Goal: Task Accomplishment & Management: Manage account settings

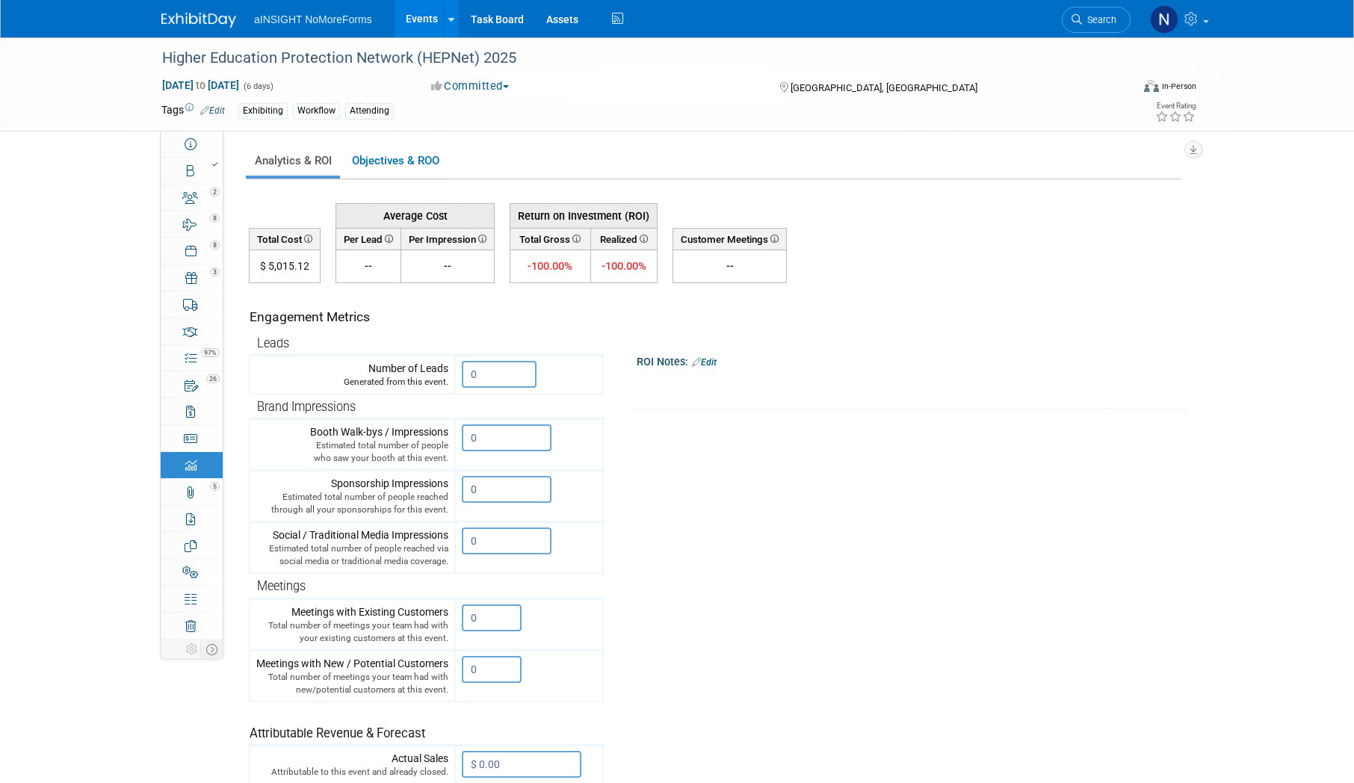
click at [426, 16] on link "Events" at bounding box center [421, 18] width 55 height 37
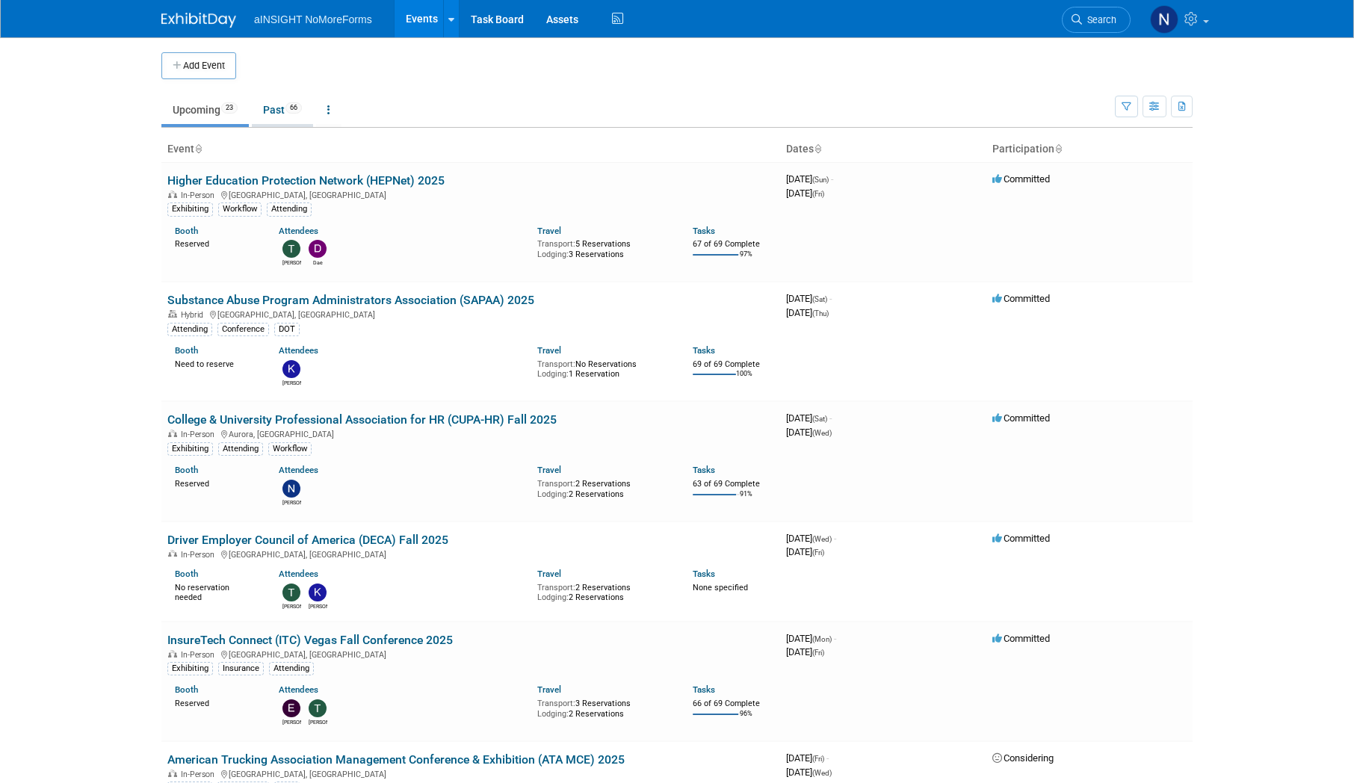
click at [279, 112] on link "Past 66" at bounding box center [282, 110] width 61 height 28
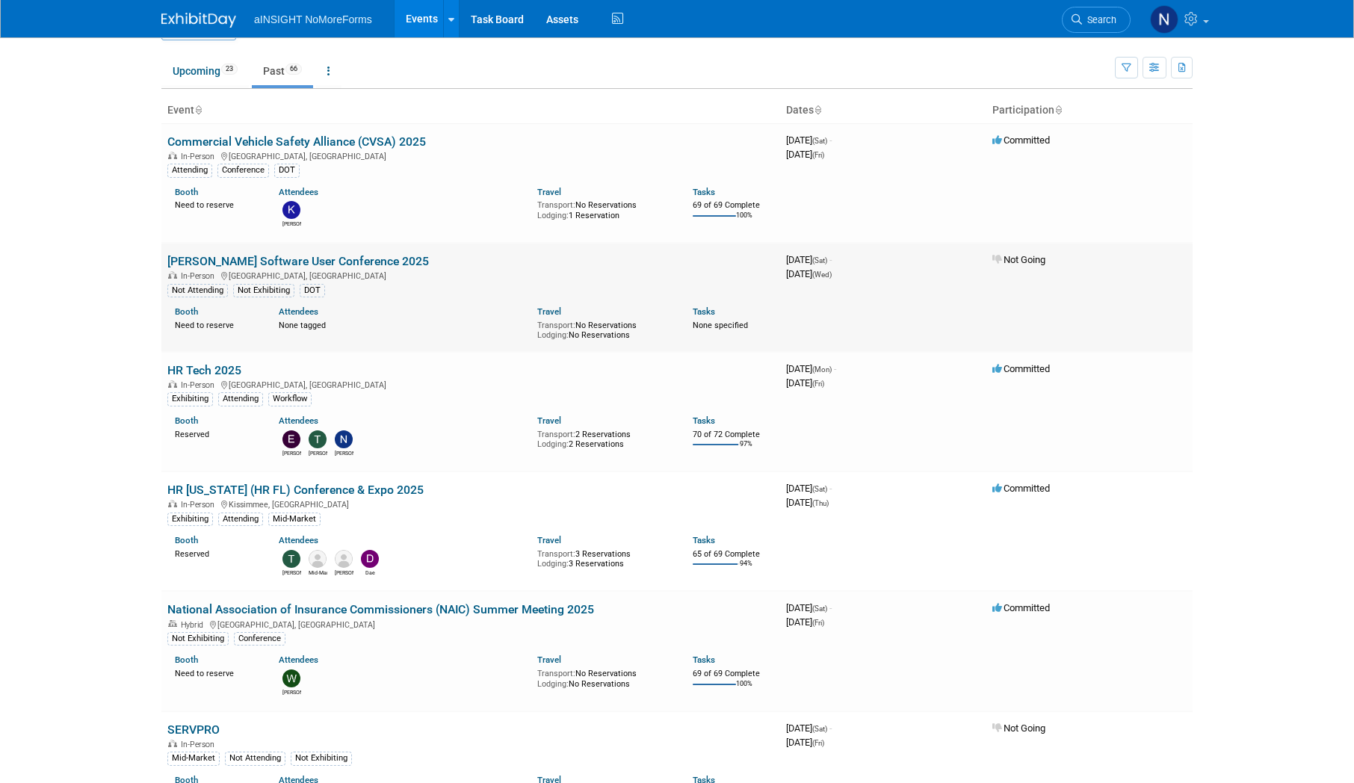
scroll to position [75, 0]
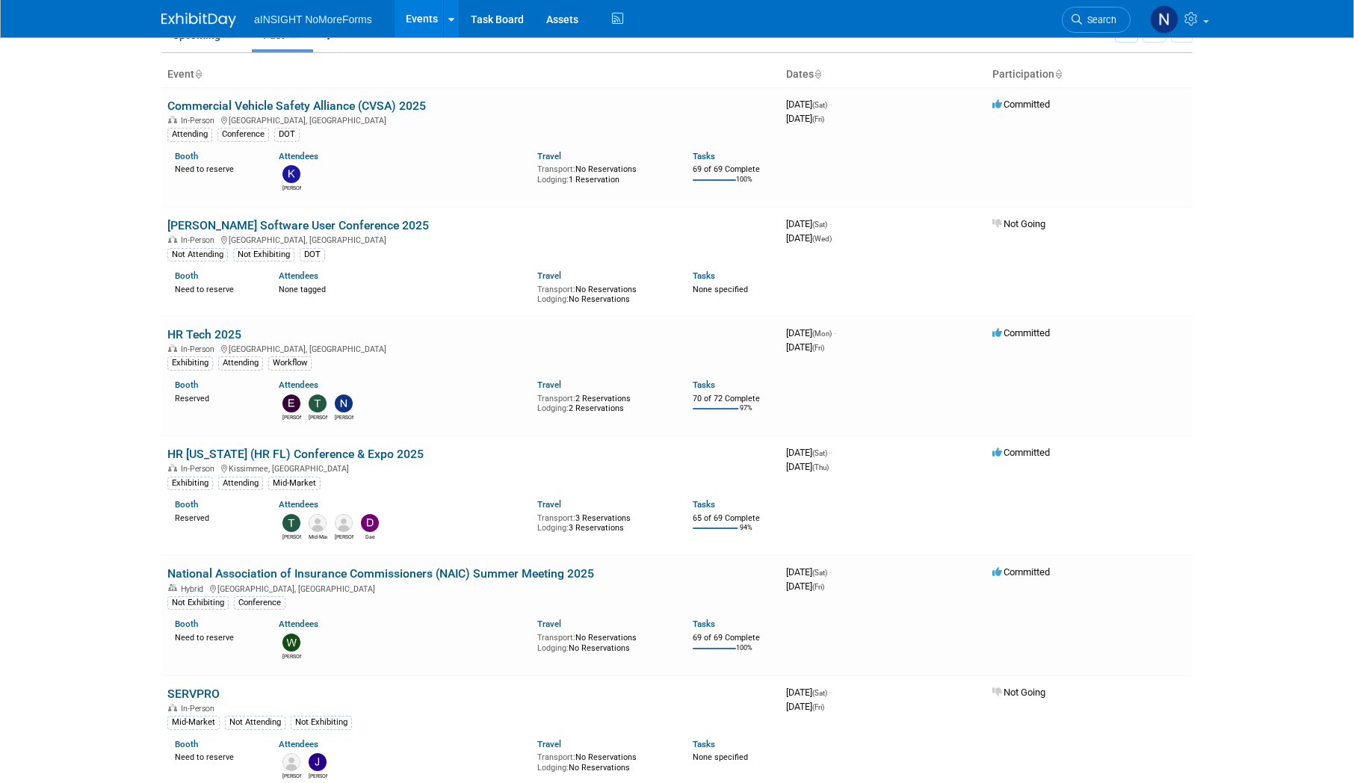
click at [224, 333] on link "HR Tech 2025" at bounding box center [204, 334] width 74 height 14
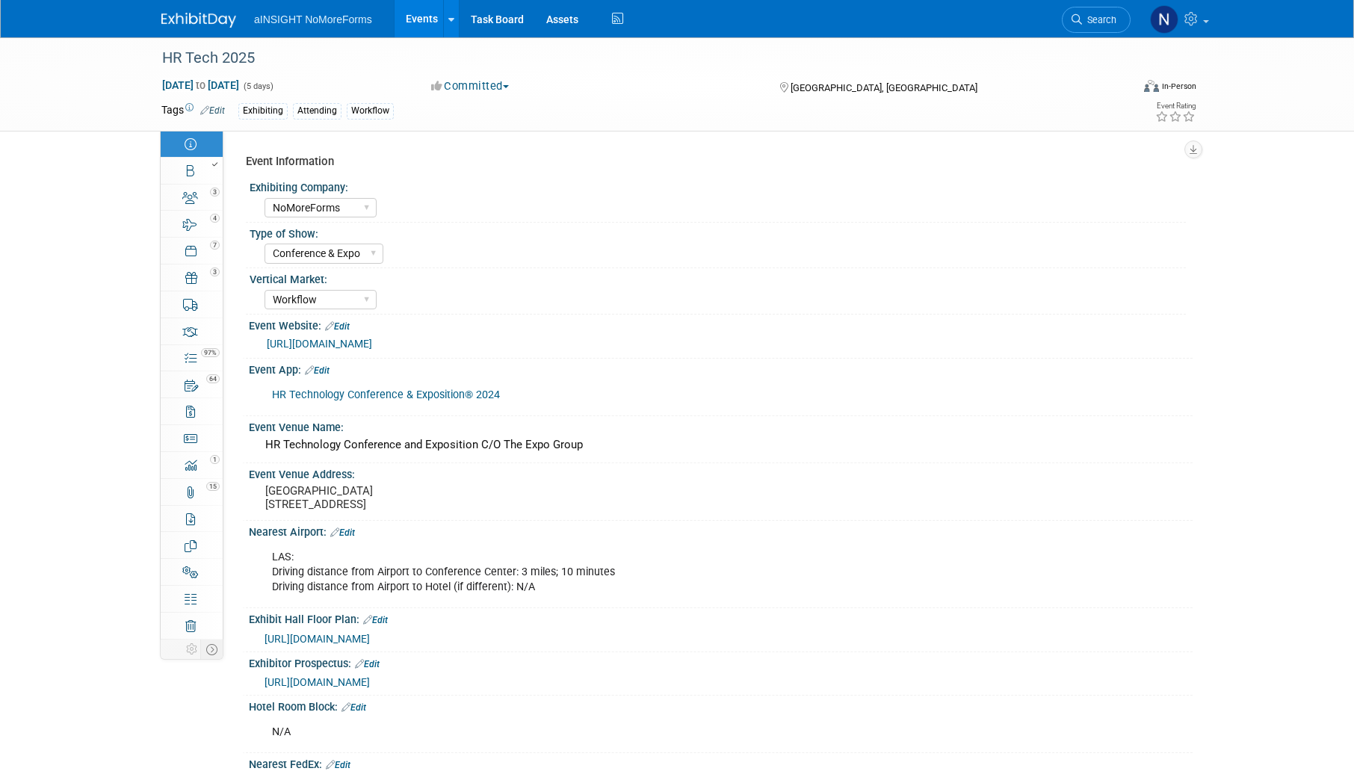
select select "NoMoreForms"
select select "Conference & Expo"
select select "Workflow"
select select "No"
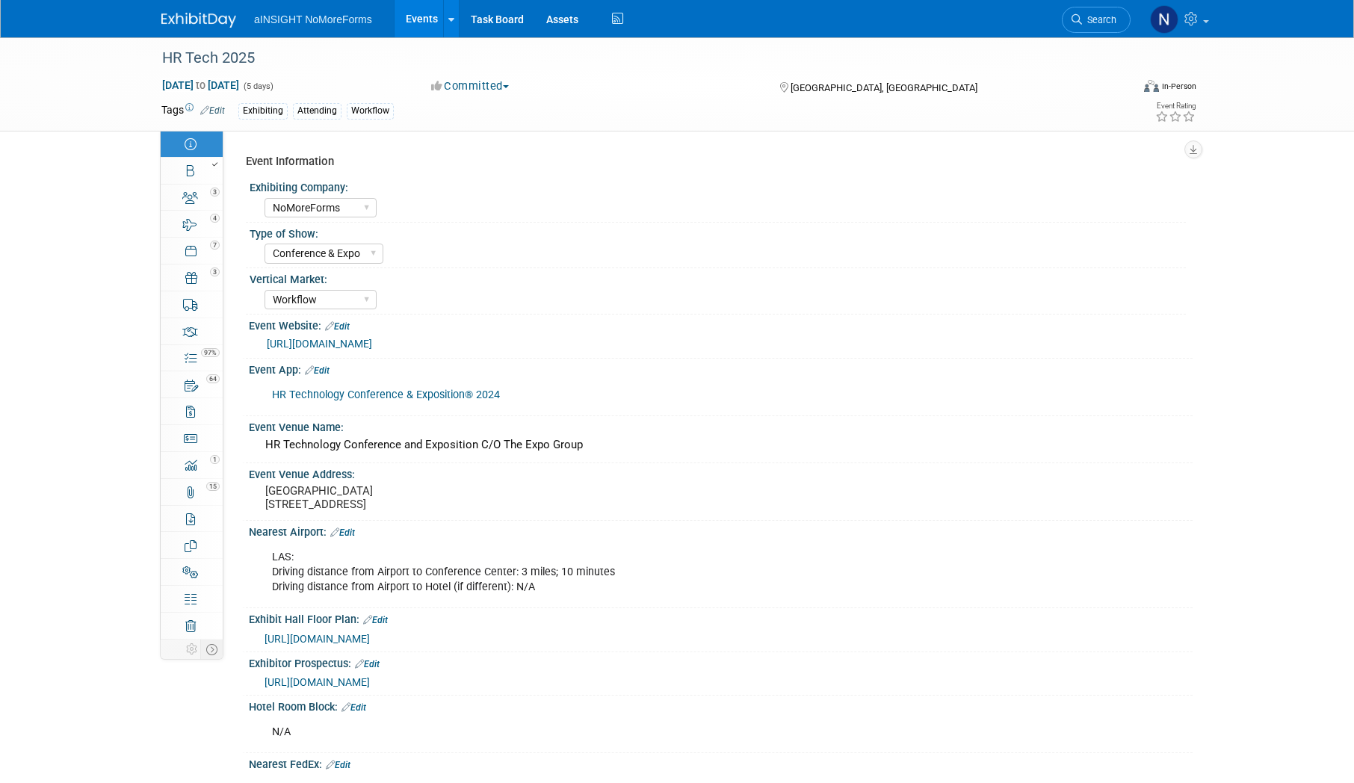
select select "No"
click at [213, 433] on link "Budget" at bounding box center [192, 438] width 62 height 26
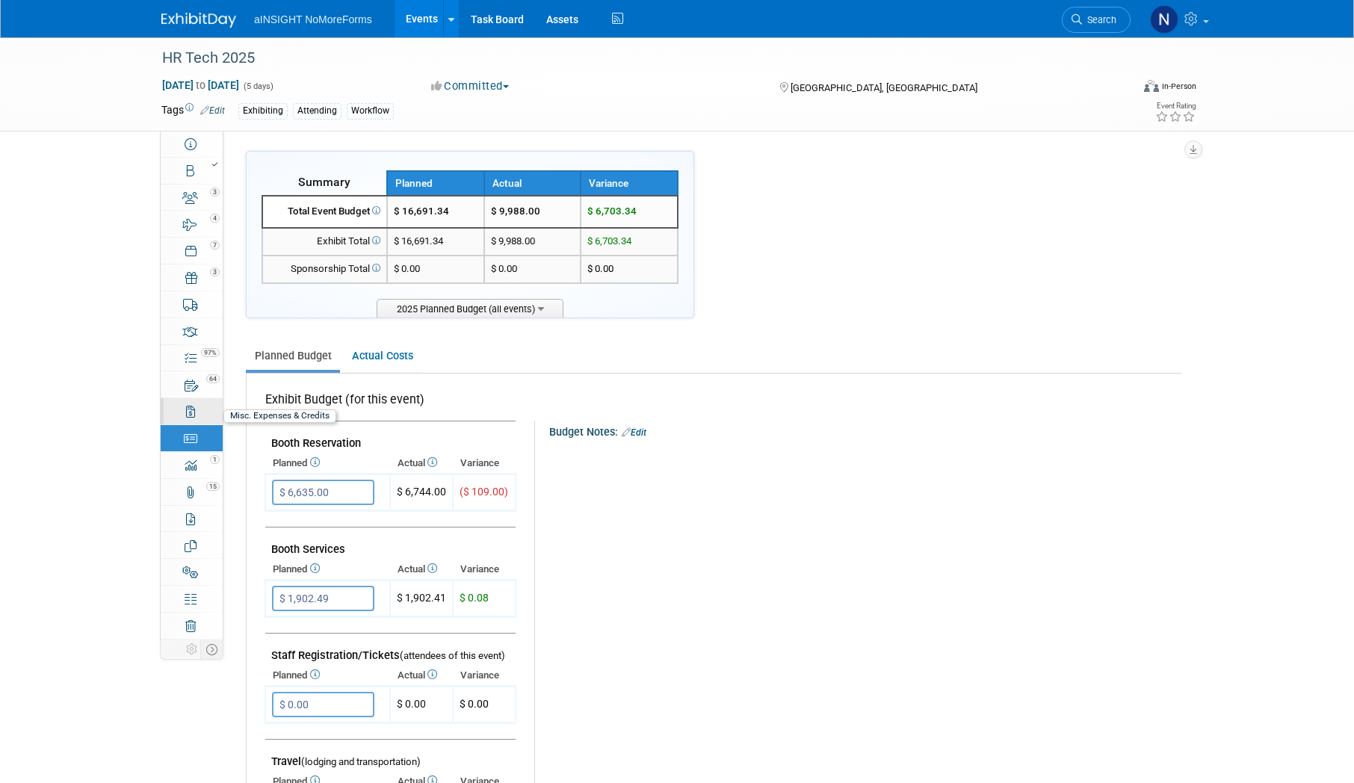
click at [205, 415] on link "0 Misc. Expenses & Credits 0" at bounding box center [192, 411] width 62 height 26
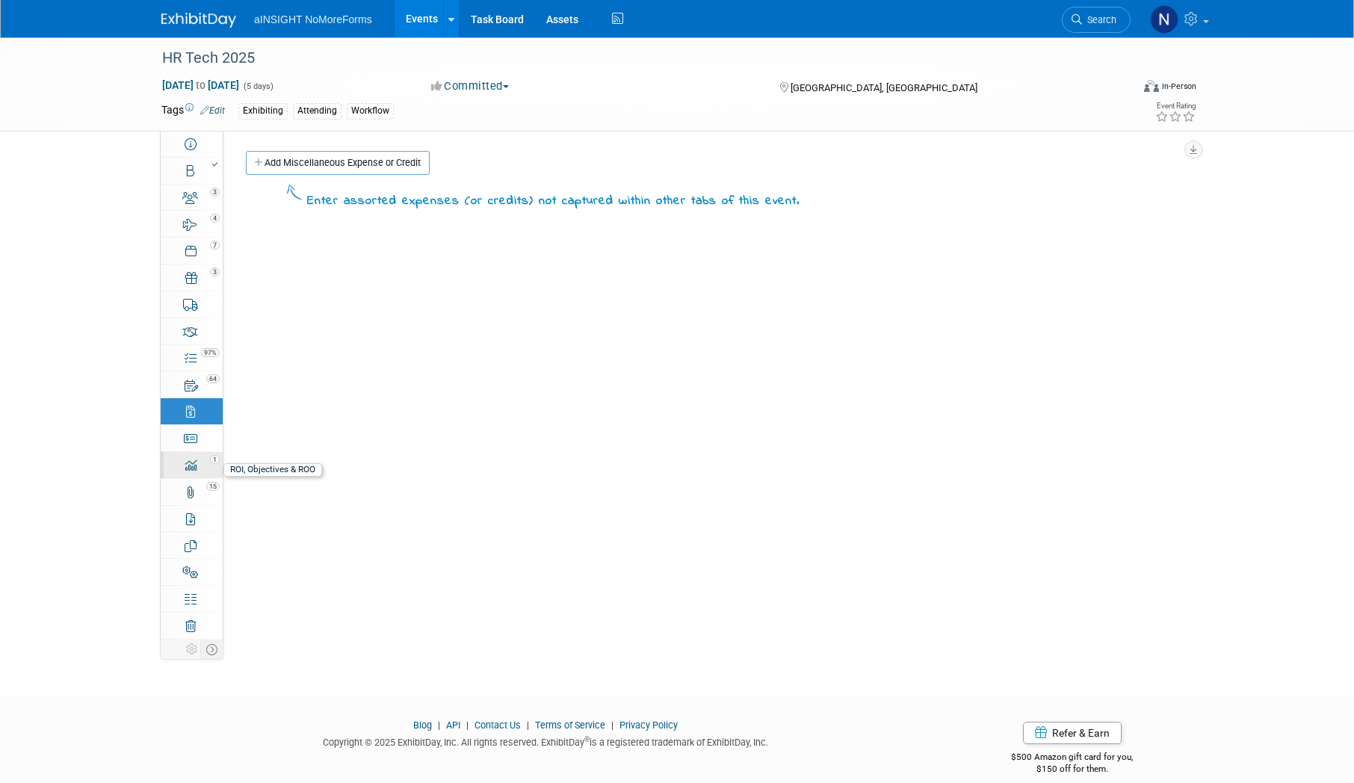
click at [199, 461] on div "1" at bounding box center [196, 458] width 51 height 10
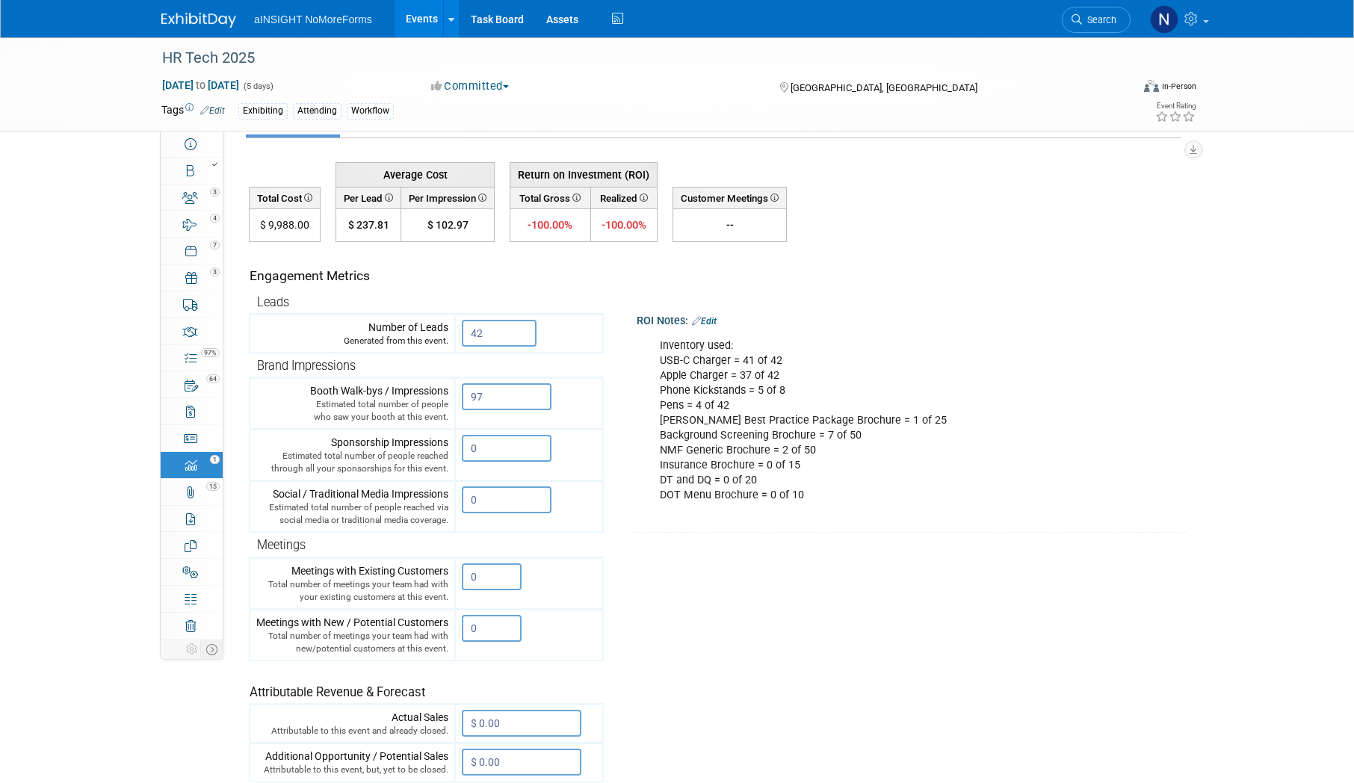
scroll to position [75, 0]
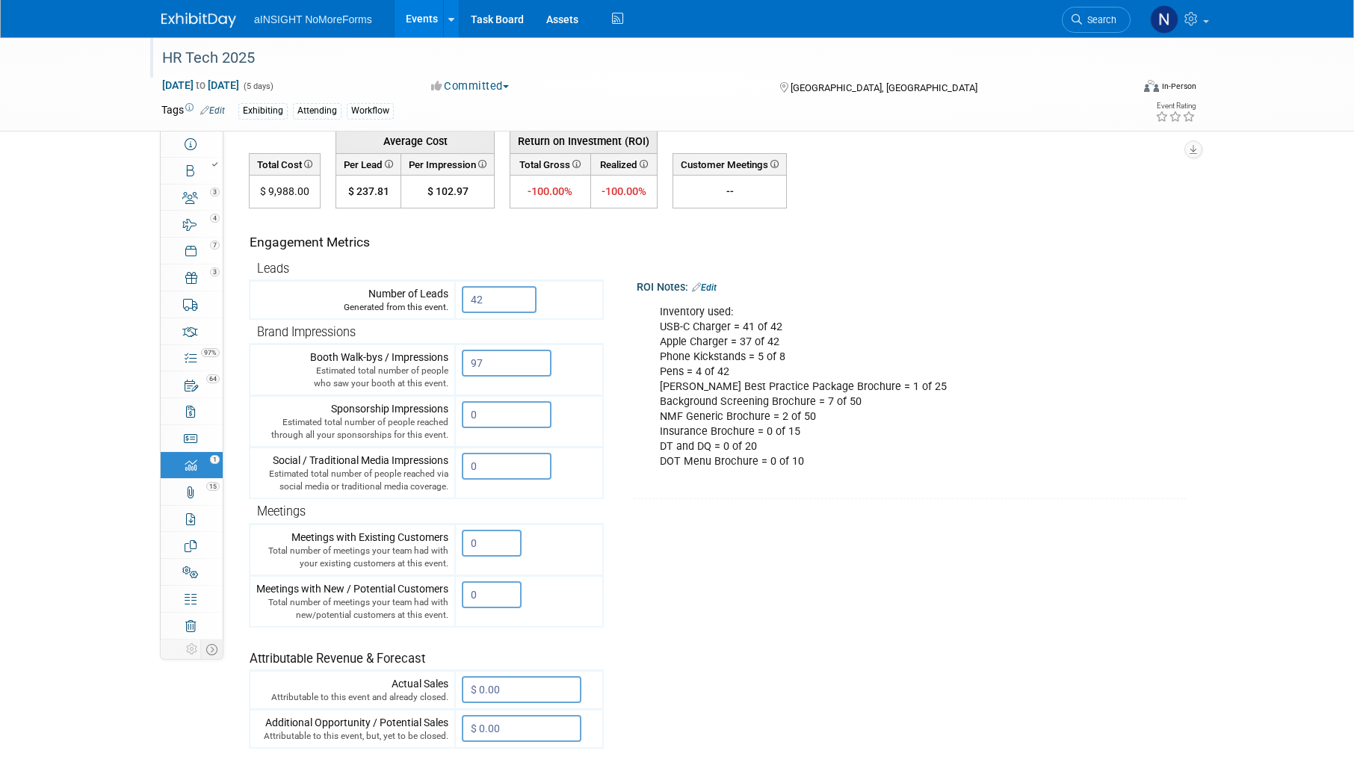
drag, startPoint x: 273, startPoint y: 61, endPoint x: 162, endPoint y: 66, distance: 110.7
click at [162, 66] on div "HR Tech 2025" at bounding box center [632, 58] width 951 height 27
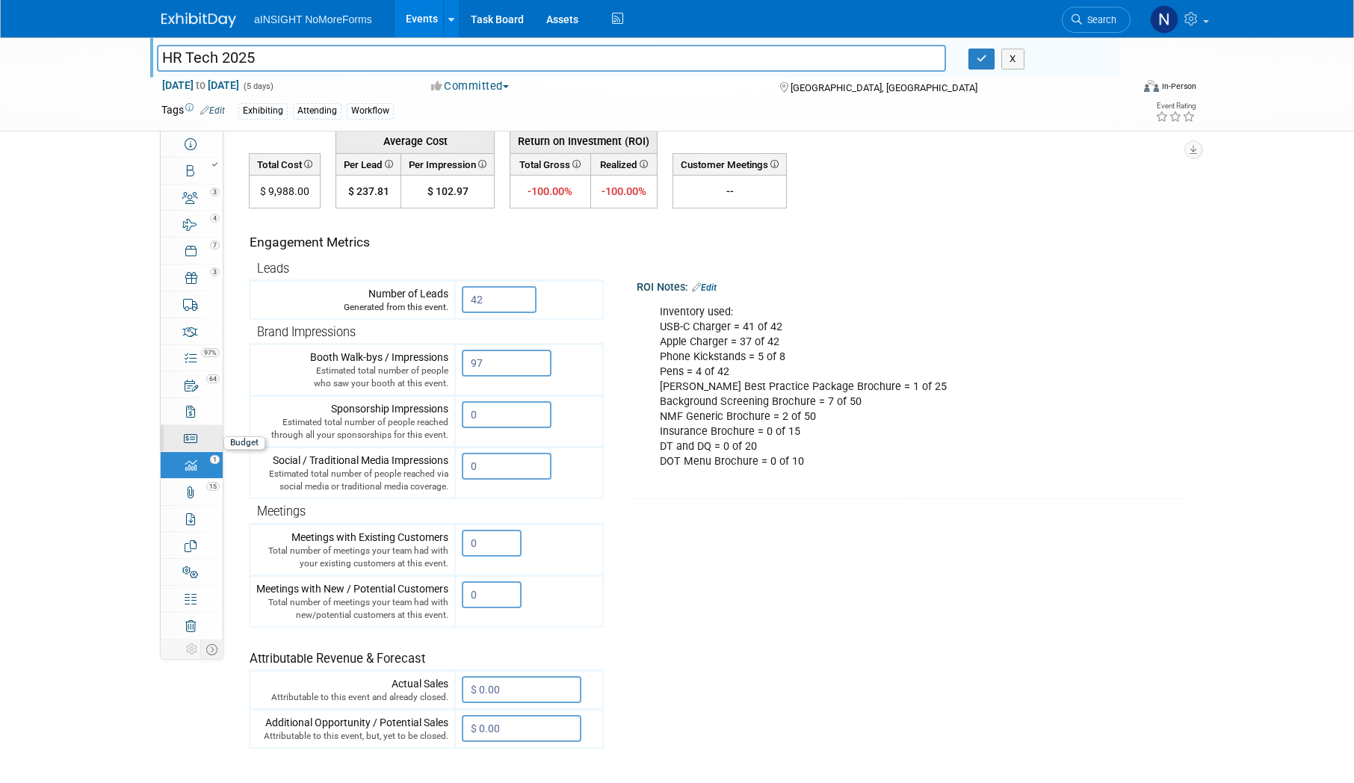
click at [202, 428] on link "Budget" at bounding box center [192, 438] width 62 height 26
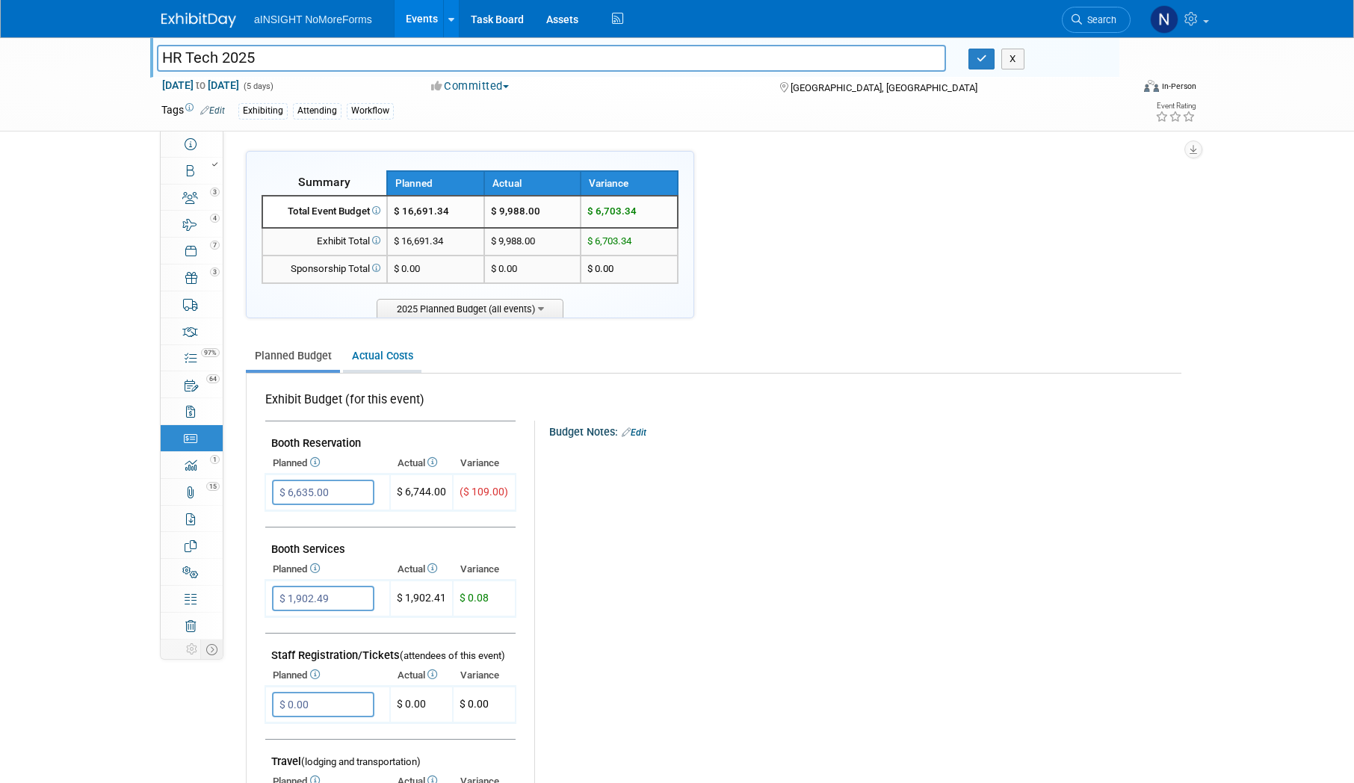
click at [353, 362] on link "Actual Costs" at bounding box center [382, 356] width 78 height 28
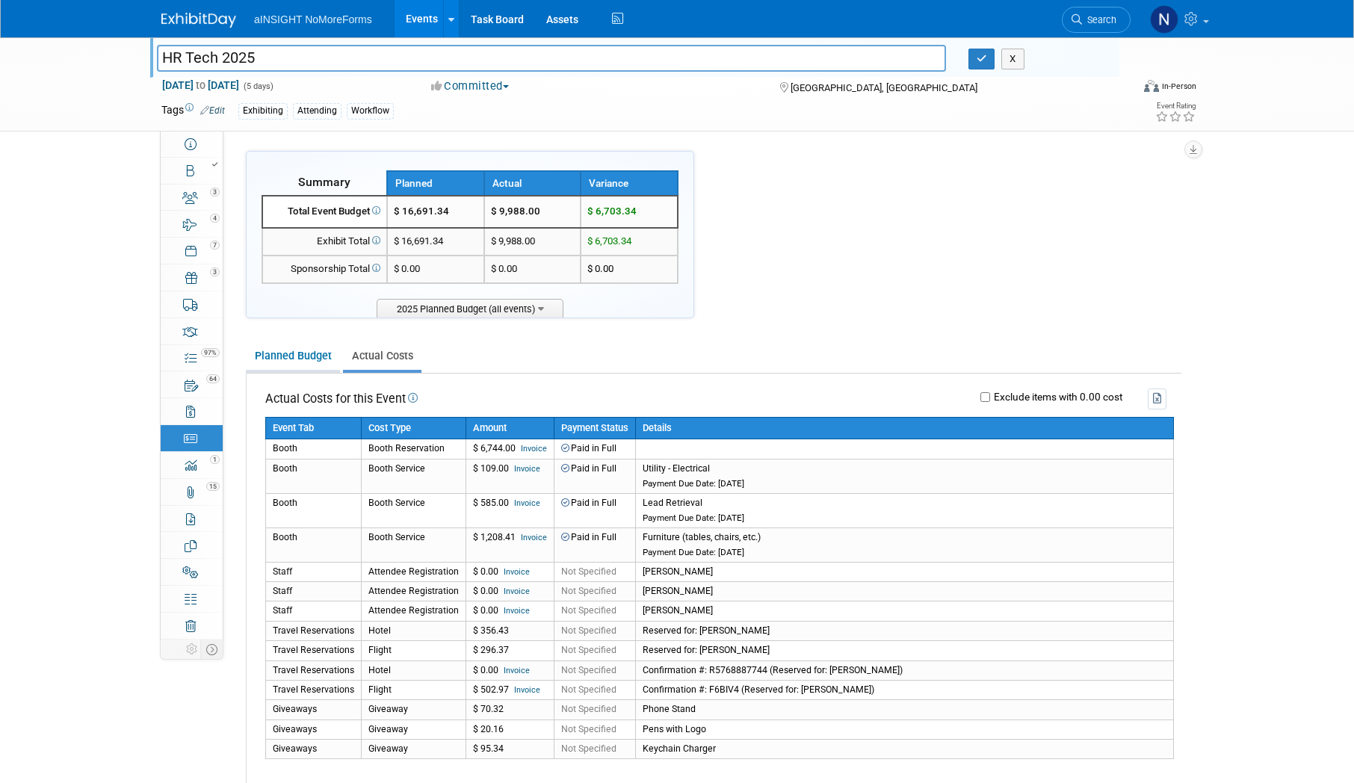
click at [329, 362] on link "Planned Budget" at bounding box center [293, 356] width 94 height 28
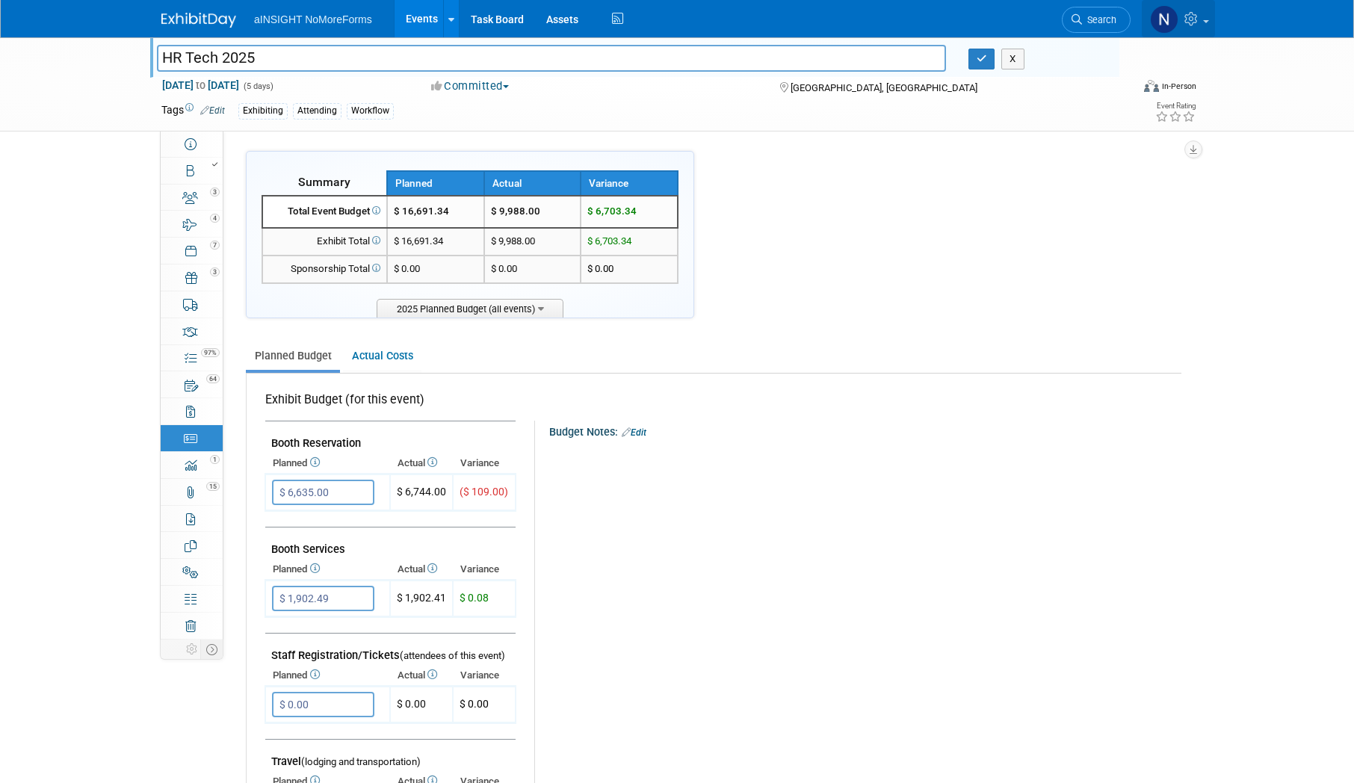
click at [1209, 25] on link at bounding box center [1178, 18] width 73 height 37
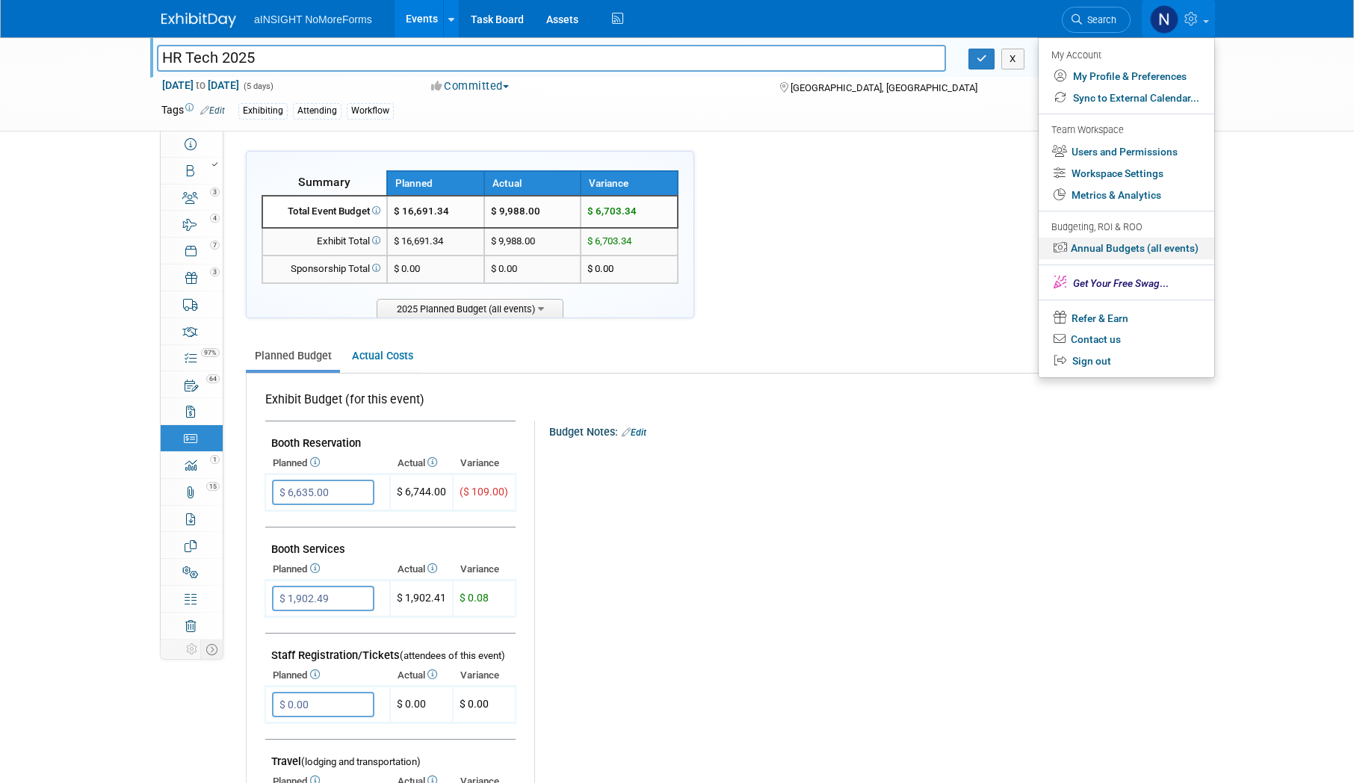
click at [1106, 243] on link "Annual Budgets (all events)" at bounding box center [1126, 249] width 176 height 22
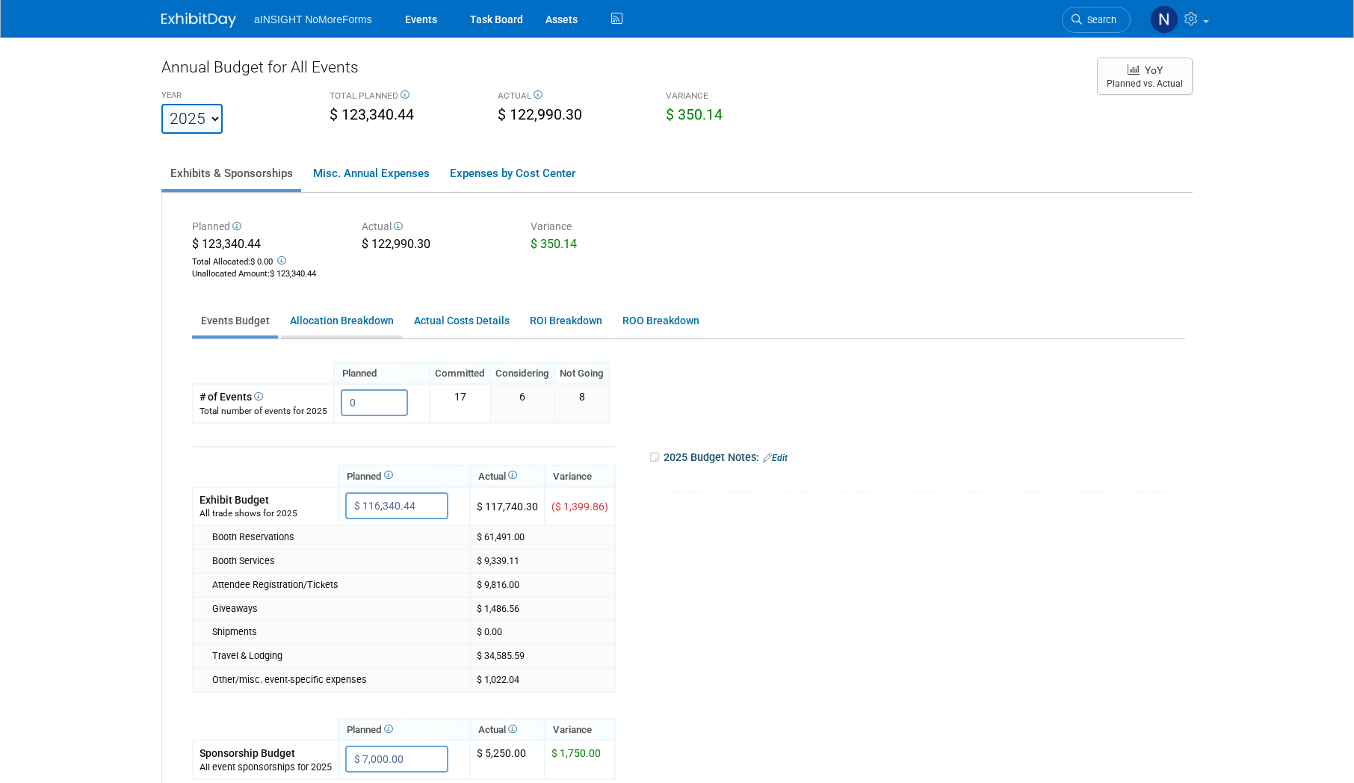
click at [320, 312] on link "Allocation Breakdown" at bounding box center [341, 320] width 121 height 29
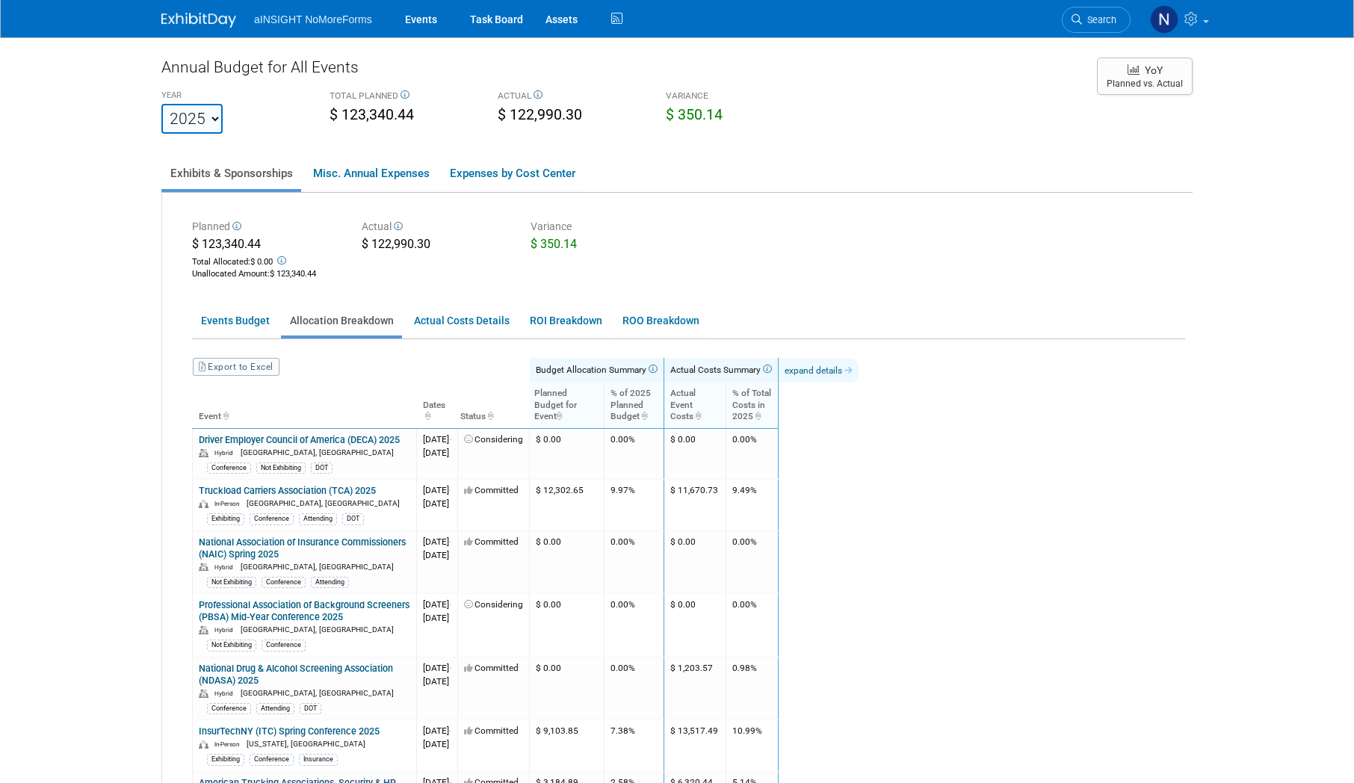
click at [858, 369] on link "expand details" at bounding box center [818, 371] width 80 height 24
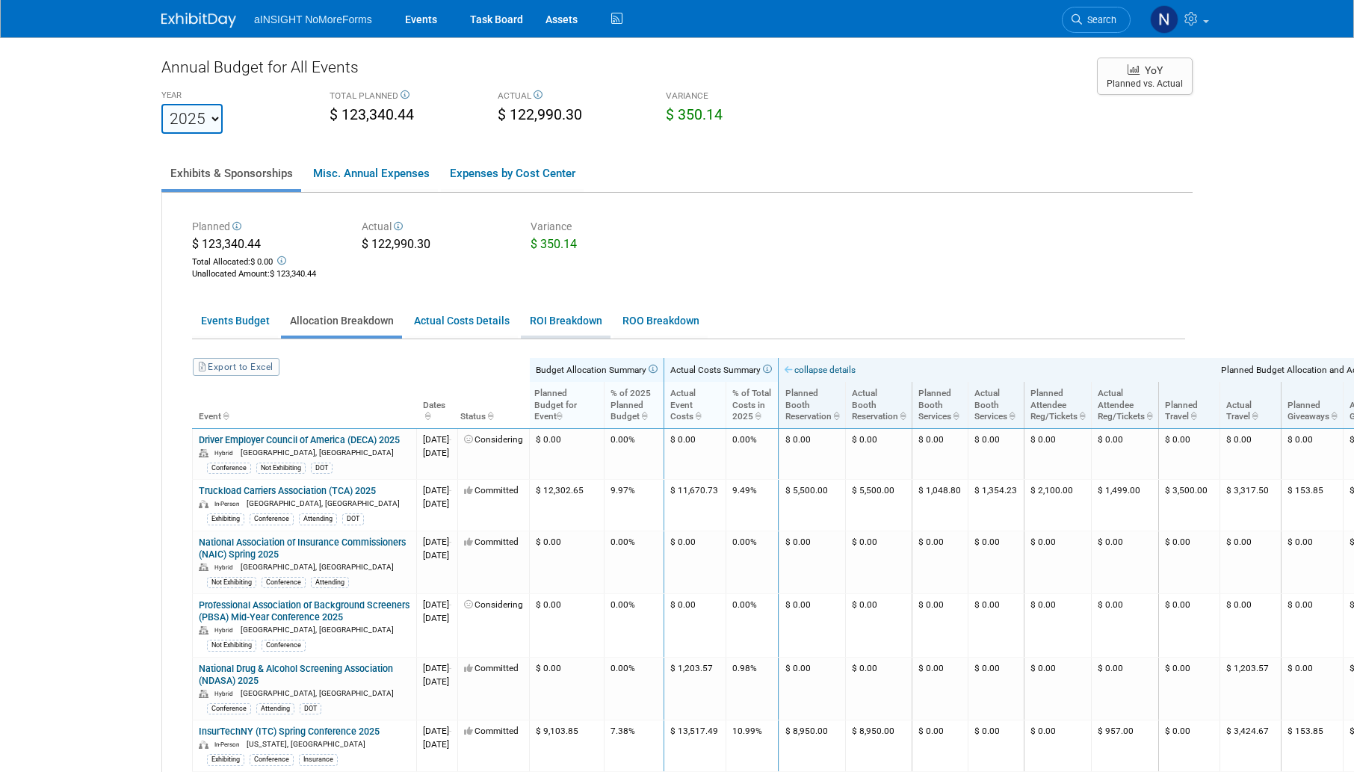
click at [604, 324] on link "ROI Breakdown" at bounding box center [566, 320] width 90 height 29
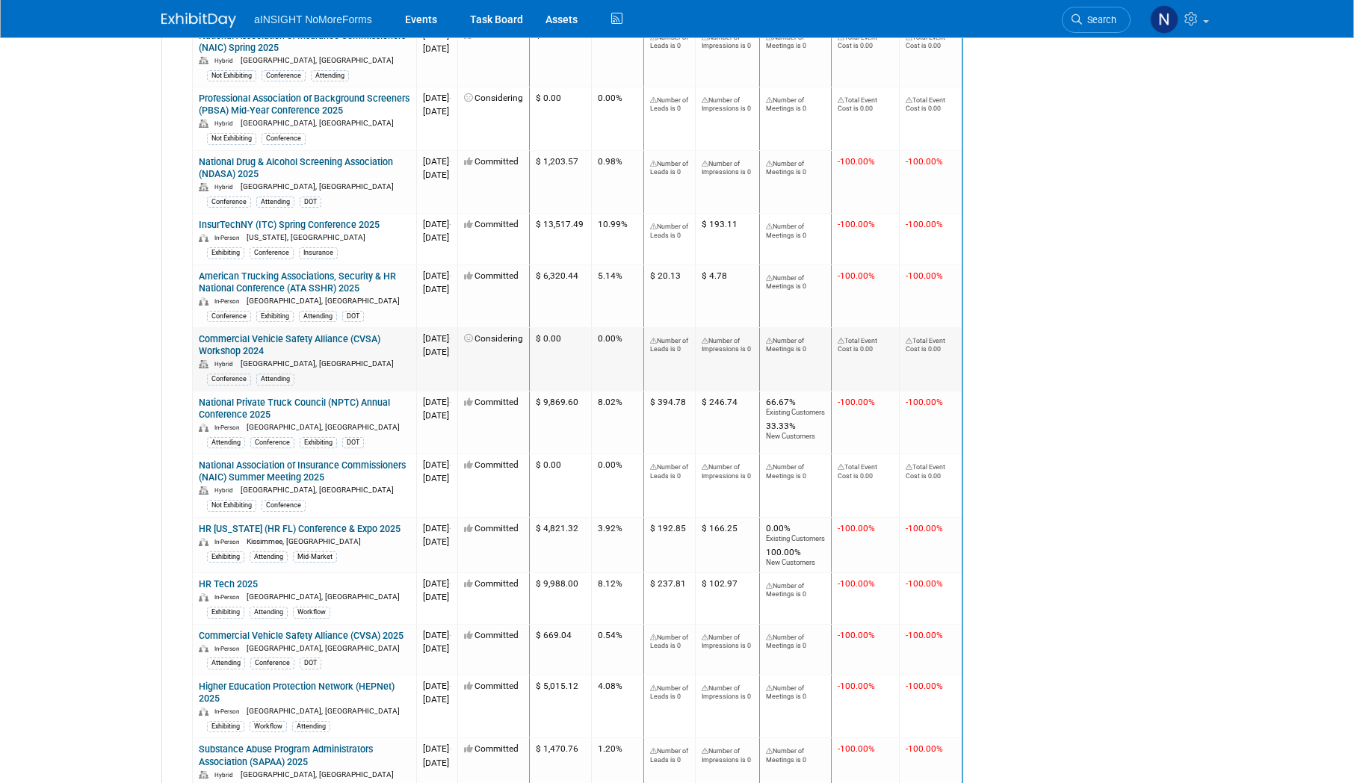
scroll to position [747, 0]
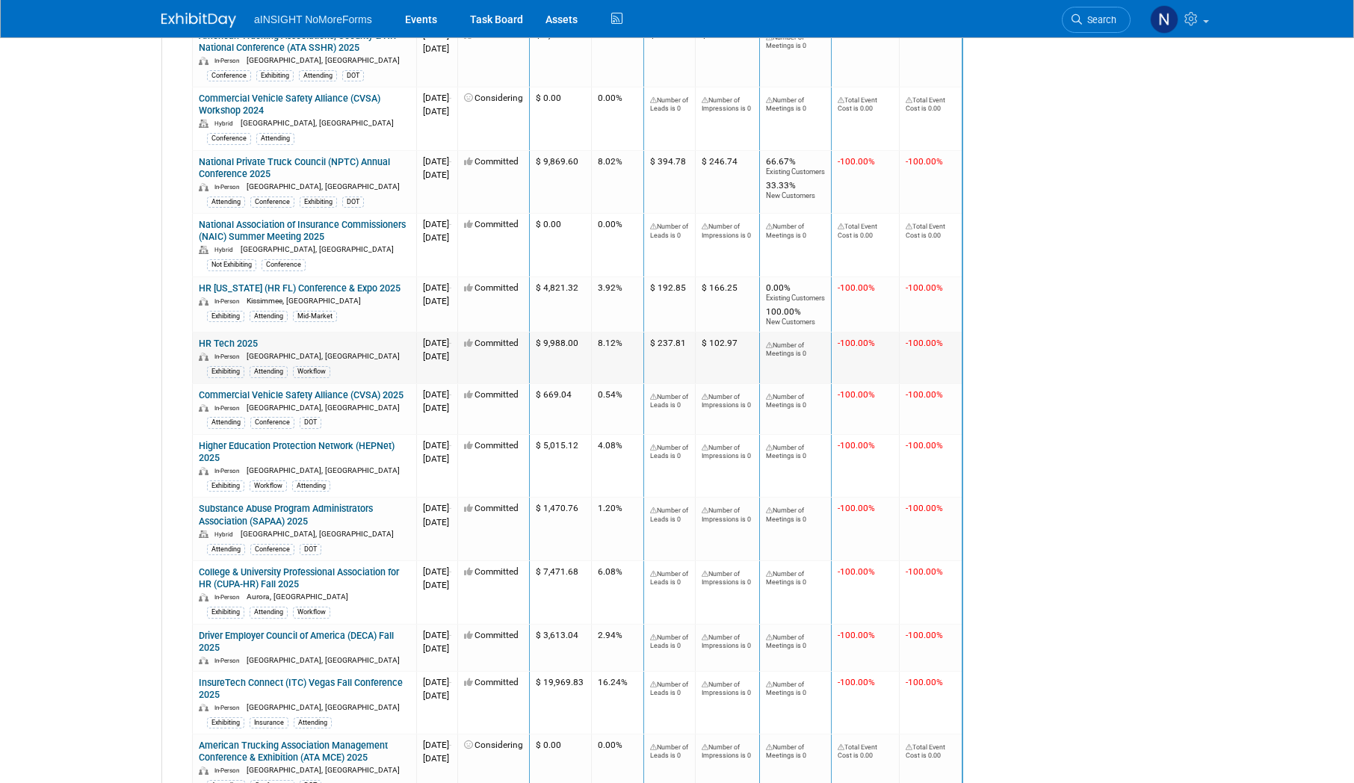
drag, startPoint x: 633, startPoint y: 344, endPoint x: 589, endPoint y: 344, distance: 44.1
click at [589, 344] on td "$ 9,988.00" at bounding box center [561, 357] width 62 height 51
copy td "$ 9,988.00"
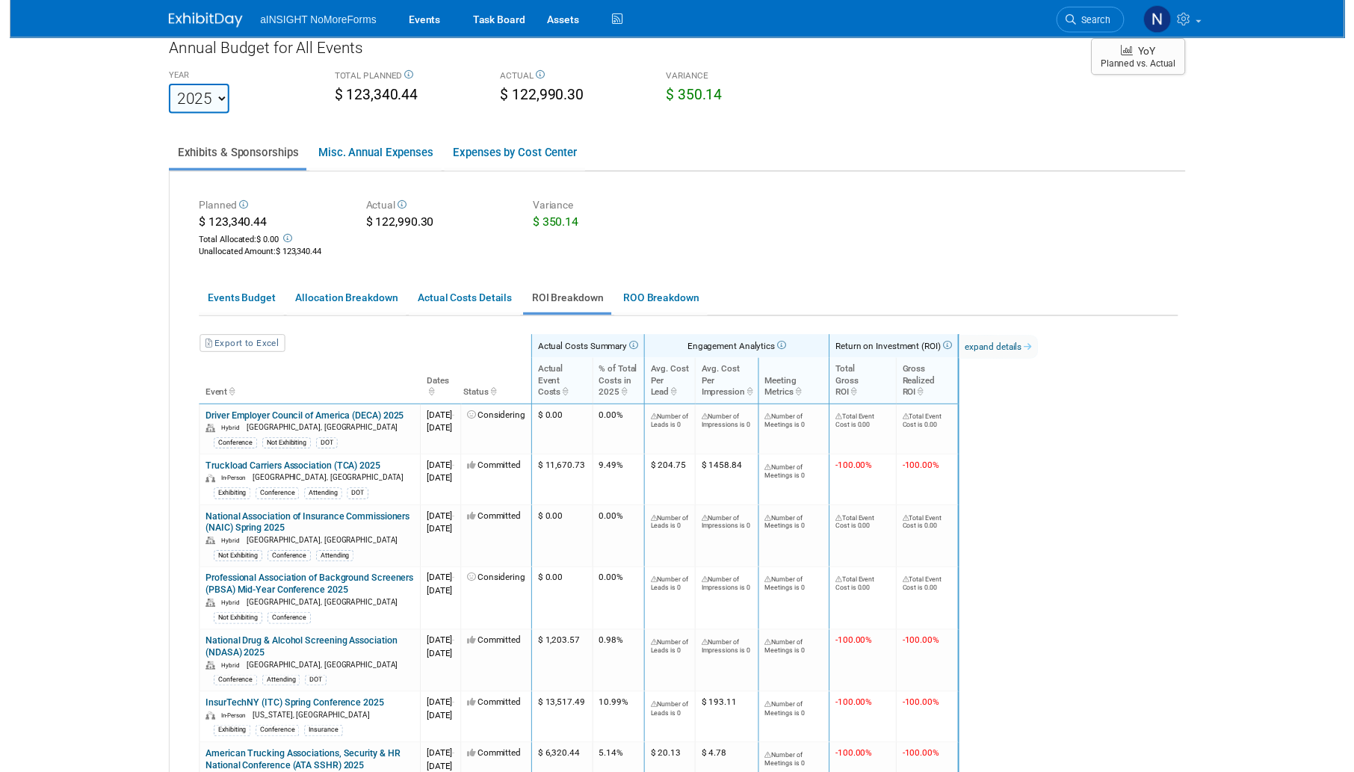
scroll to position [0, 0]
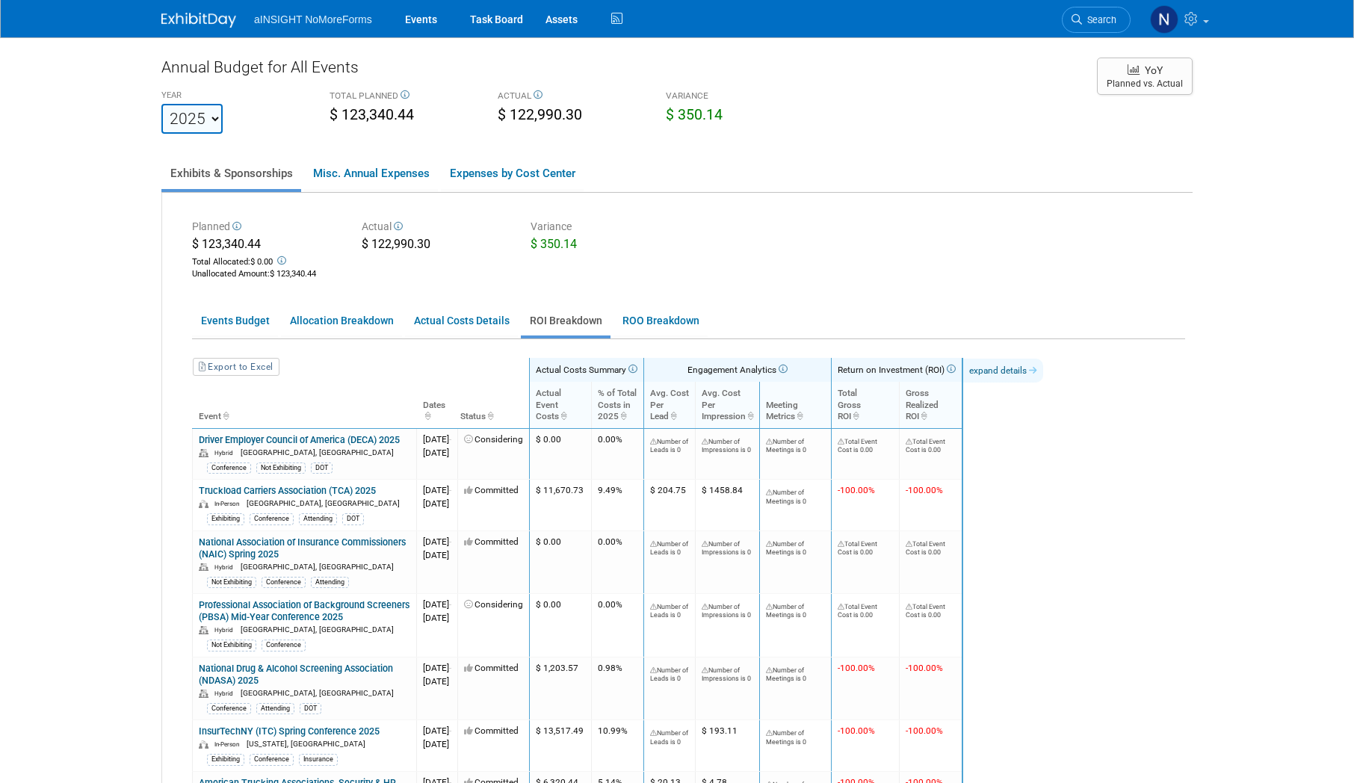
click at [1043, 364] on link "expand details" at bounding box center [1003, 371] width 80 height 24
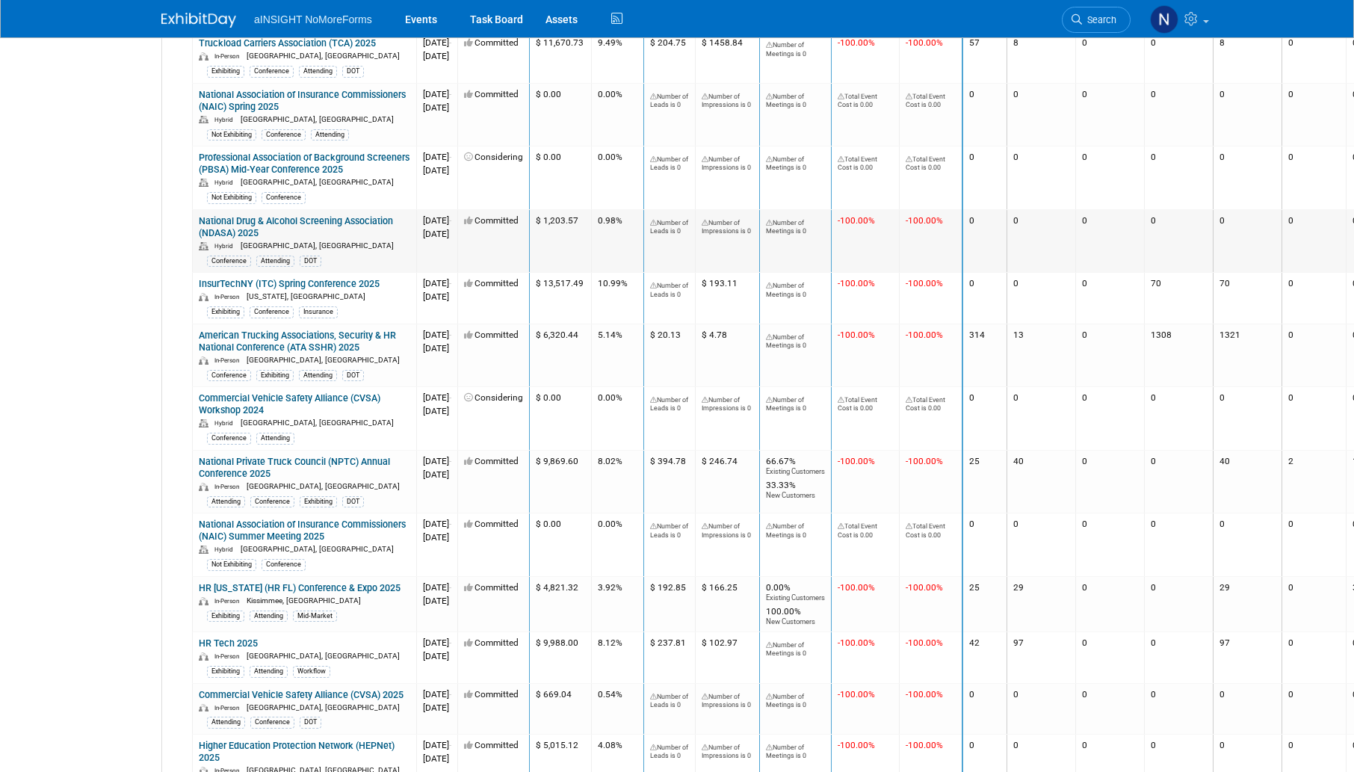
scroll to position [448, 0]
